Goal: Task Accomplishment & Management: Manage account settings

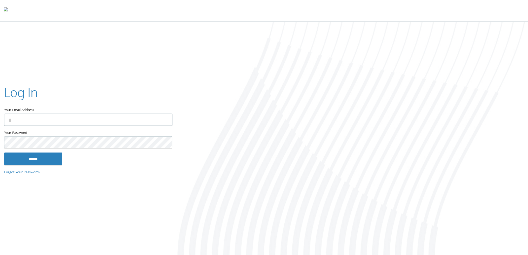
click at [42, 121] on input "Your Email Address" at bounding box center [88, 120] width 168 height 12
type input "**********"
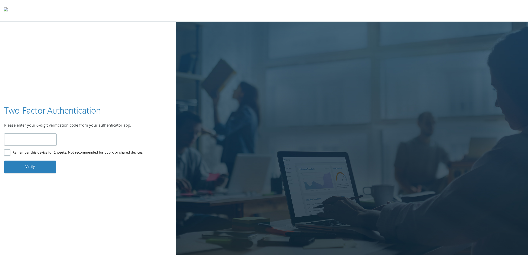
type input "*"
type input "******"
